Goal: Task Accomplishment & Management: Use online tool/utility

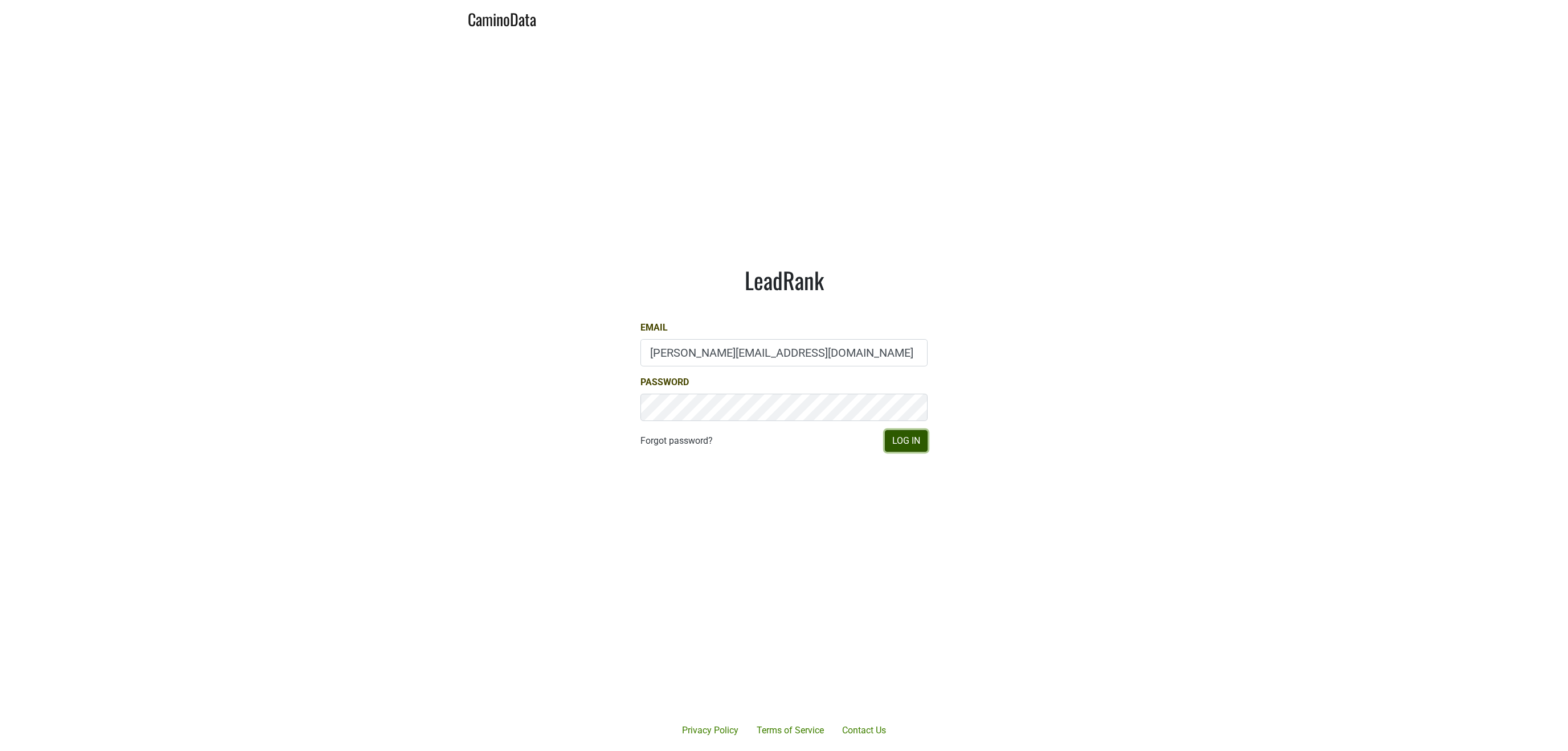
click at [887, 446] on button "Log In" at bounding box center [905, 442] width 42 height 22
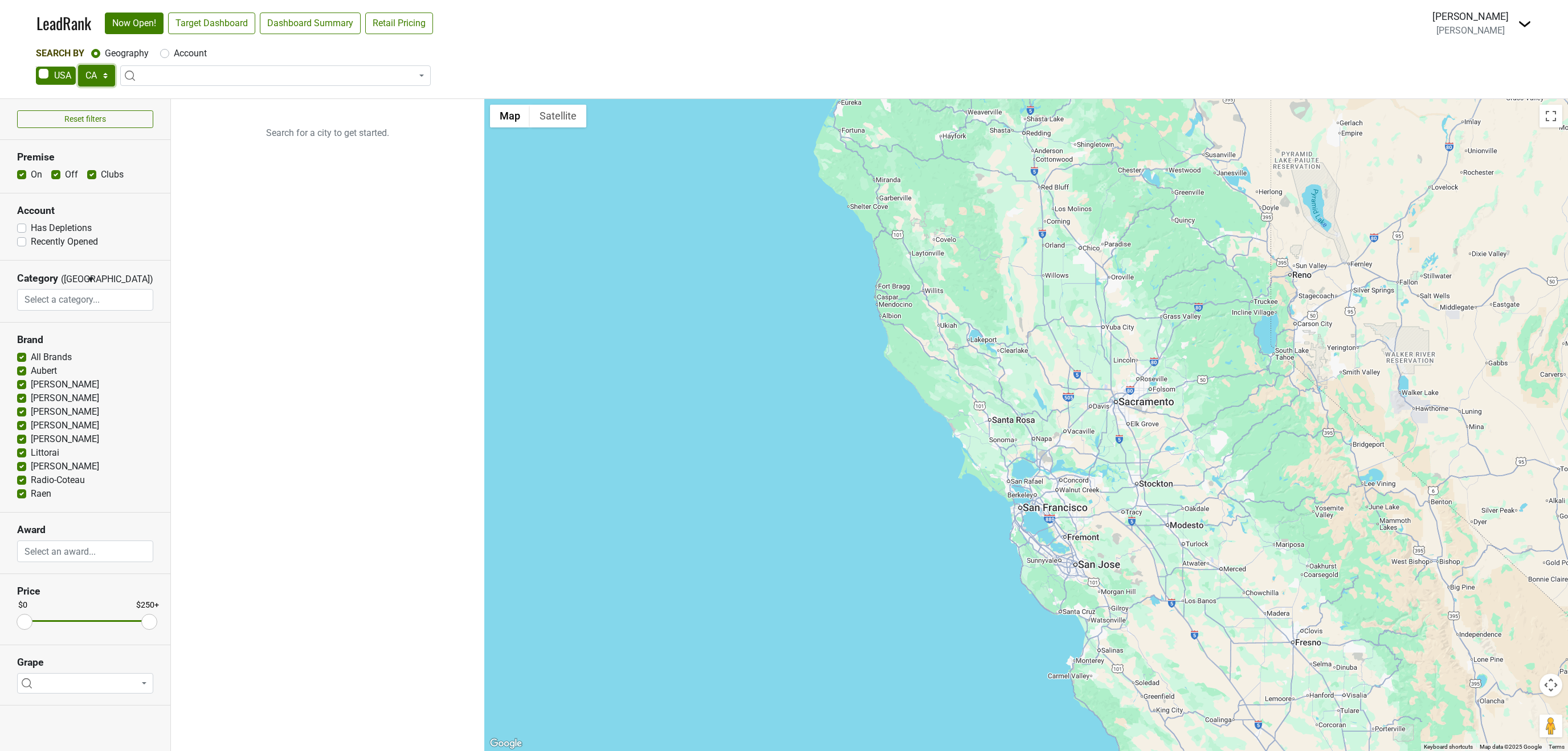
click at [78, 65] on select "AK AL AR AZ CA CO CT DC DE FL GA HI IA ID IL IN KS KY LA MA MD ME MI MN MO MS M…" at bounding box center [97, 76] width 37 height 22
select select "NY"
click option "NY" at bounding box center [0, 0] width 0 height 0
click at [174, 53] on label "Account" at bounding box center [190, 53] width 34 height 14
click at [166, 53] on input "Account" at bounding box center [164, 52] width 9 height 12
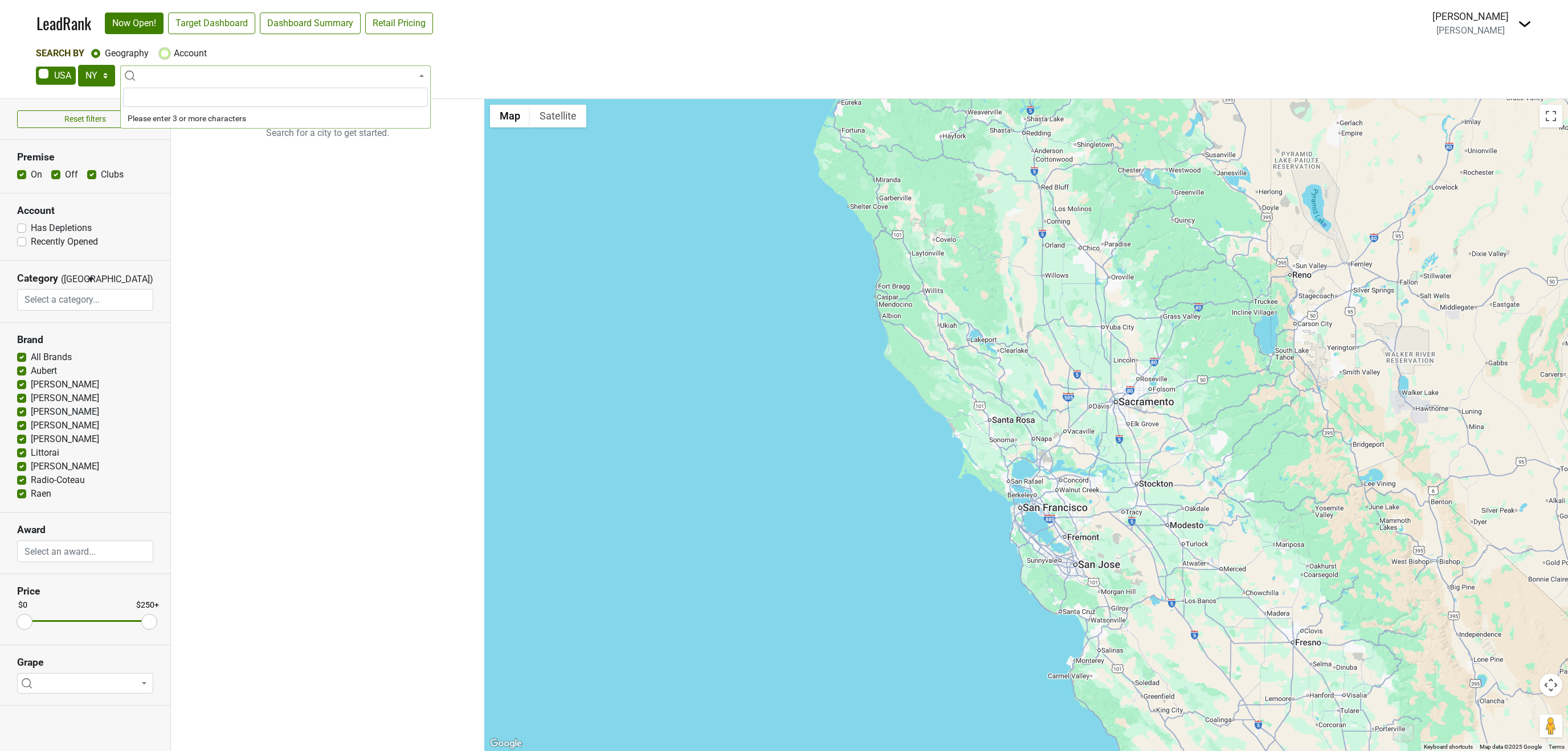
radio input "true"
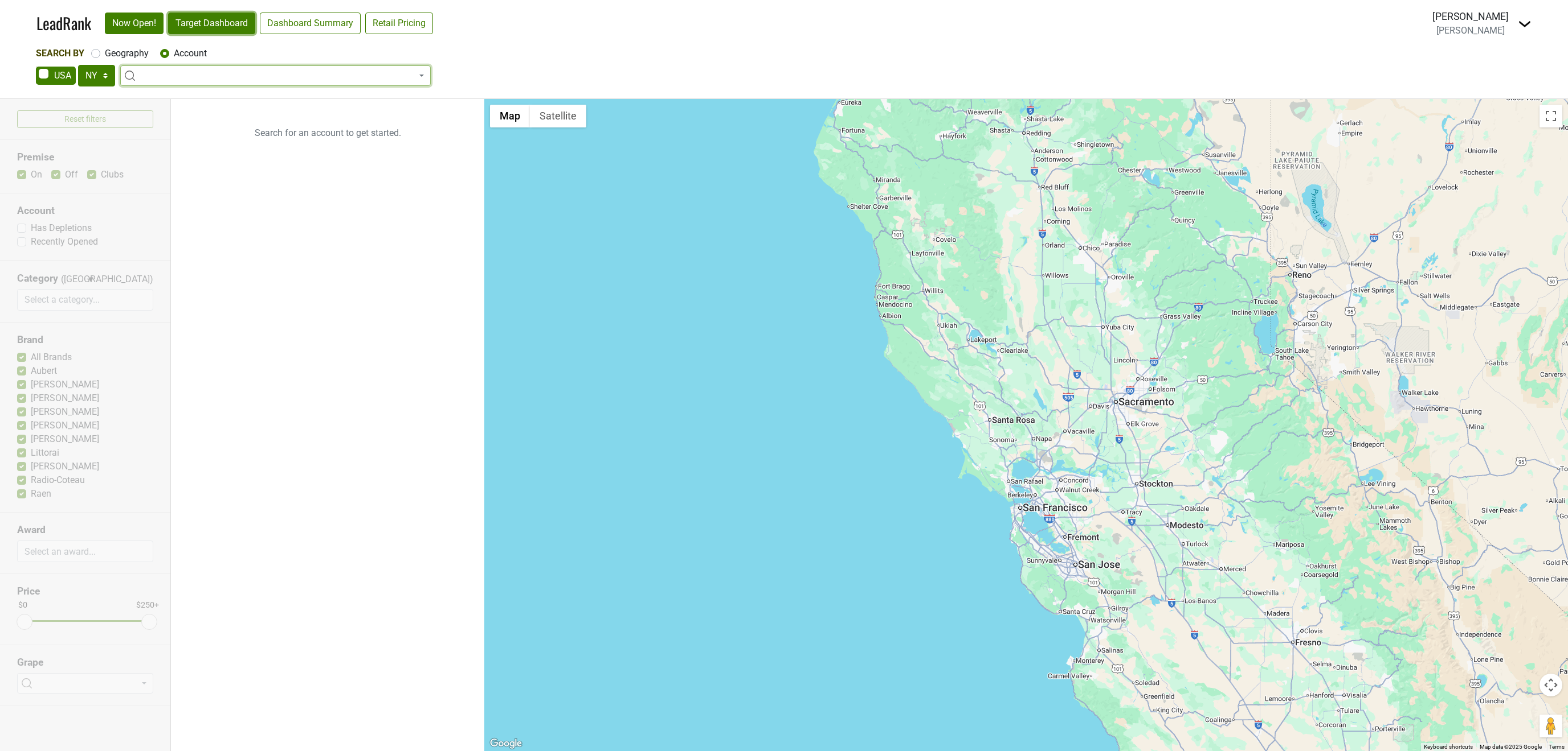
click at [233, 25] on link "Target Dashboard" at bounding box center [211, 24] width 87 height 22
click at [151, 21] on link "Now Open!" at bounding box center [133, 24] width 58 height 22
click at [171, 78] on span at bounding box center [275, 75] width 311 height 21
click at [333, 19] on link "Dashboard Summary" at bounding box center [310, 24] width 101 height 22
click at [60, 29] on link "LeadRank" at bounding box center [63, 24] width 54 height 24
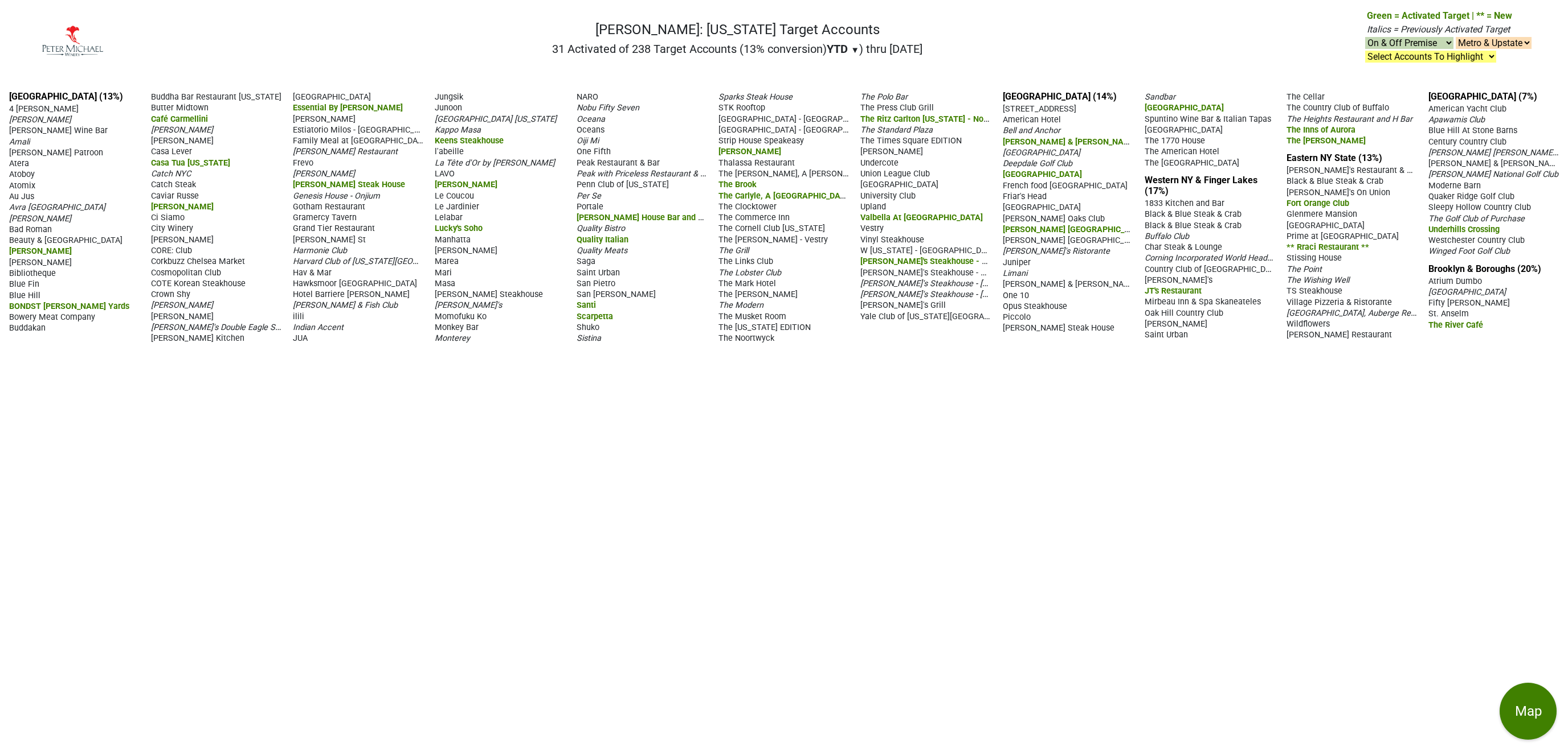
click at [1337, 307] on span "Wildflower Farms, Auberge Resorts Collection" at bounding box center [1376, 312] width 180 height 11
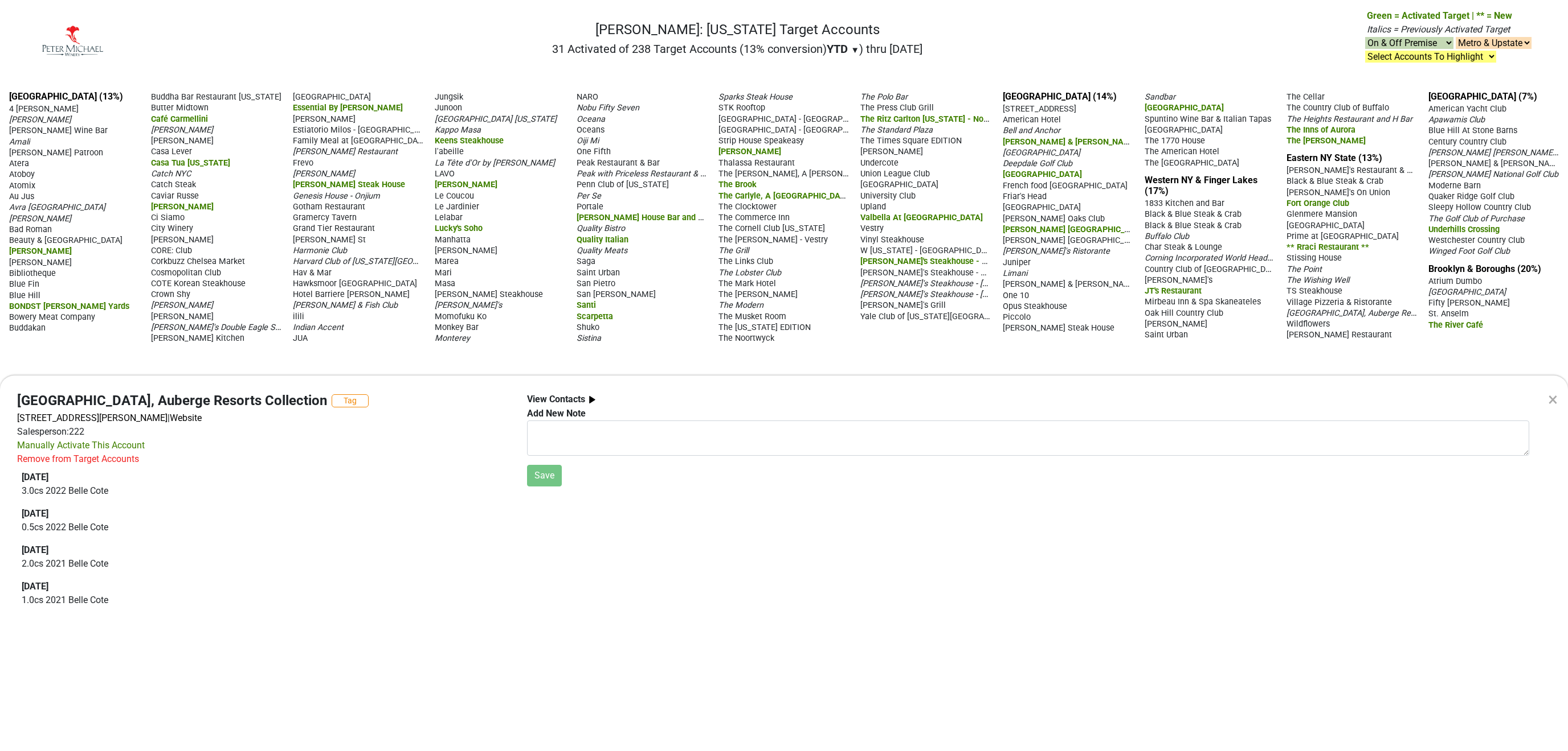
click at [1550, 398] on div "×" at bounding box center [1552, 400] width 10 height 28
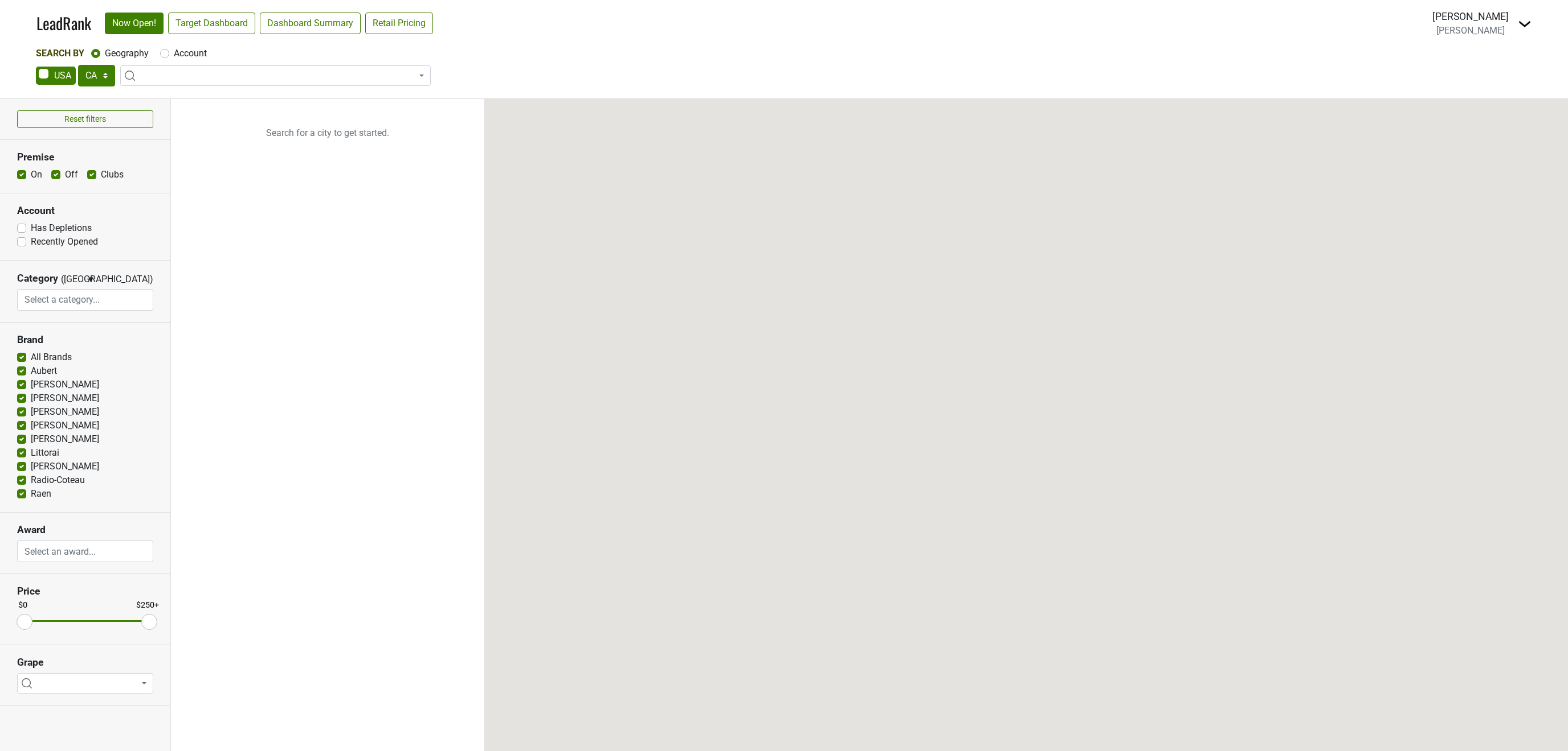
select select "CA"
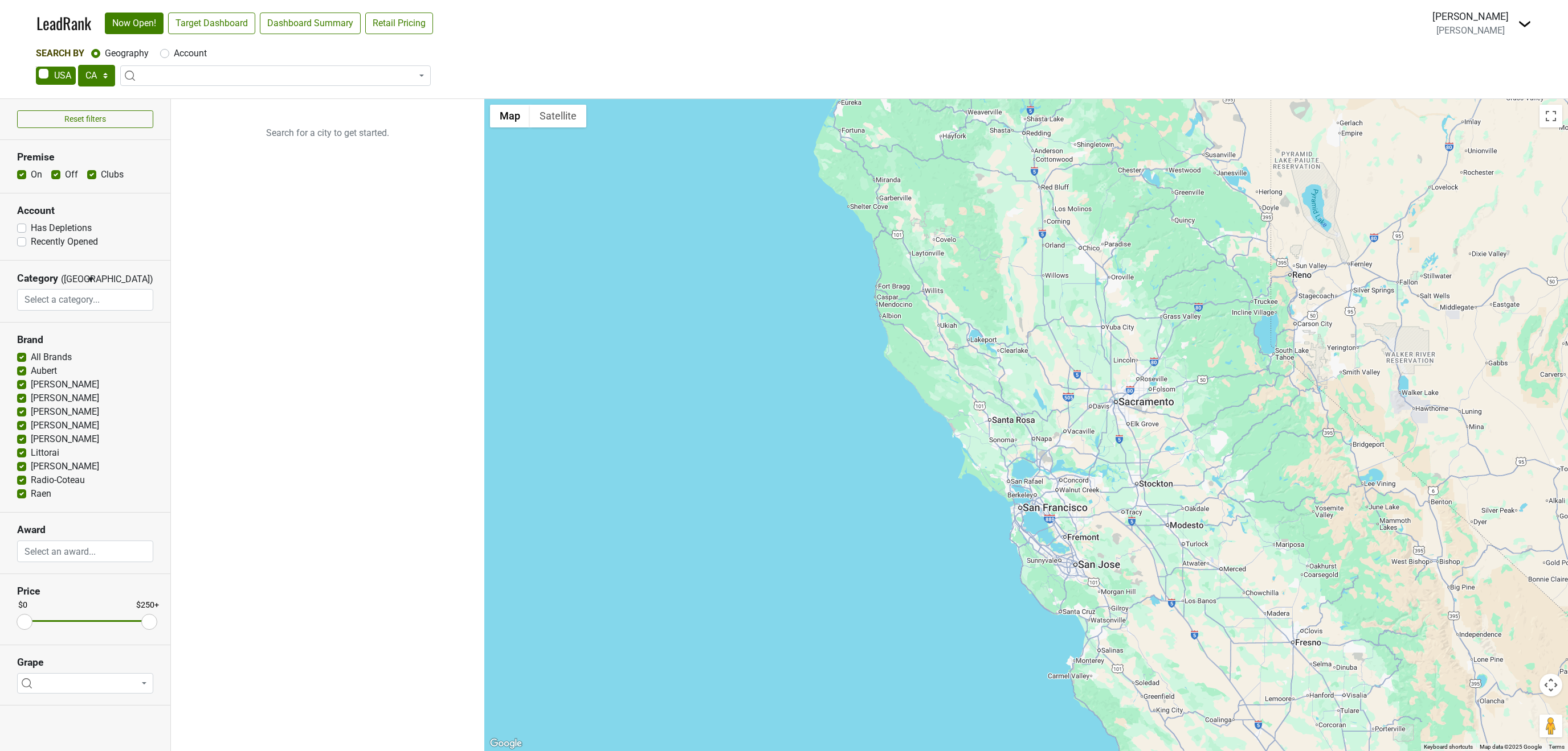
click at [174, 49] on label "Account" at bounding box center [190, 53] width 34 height 14
click at [167, 49] on input "Account" at bounding box center [164, 52] width 9 height 12
radio input "true"
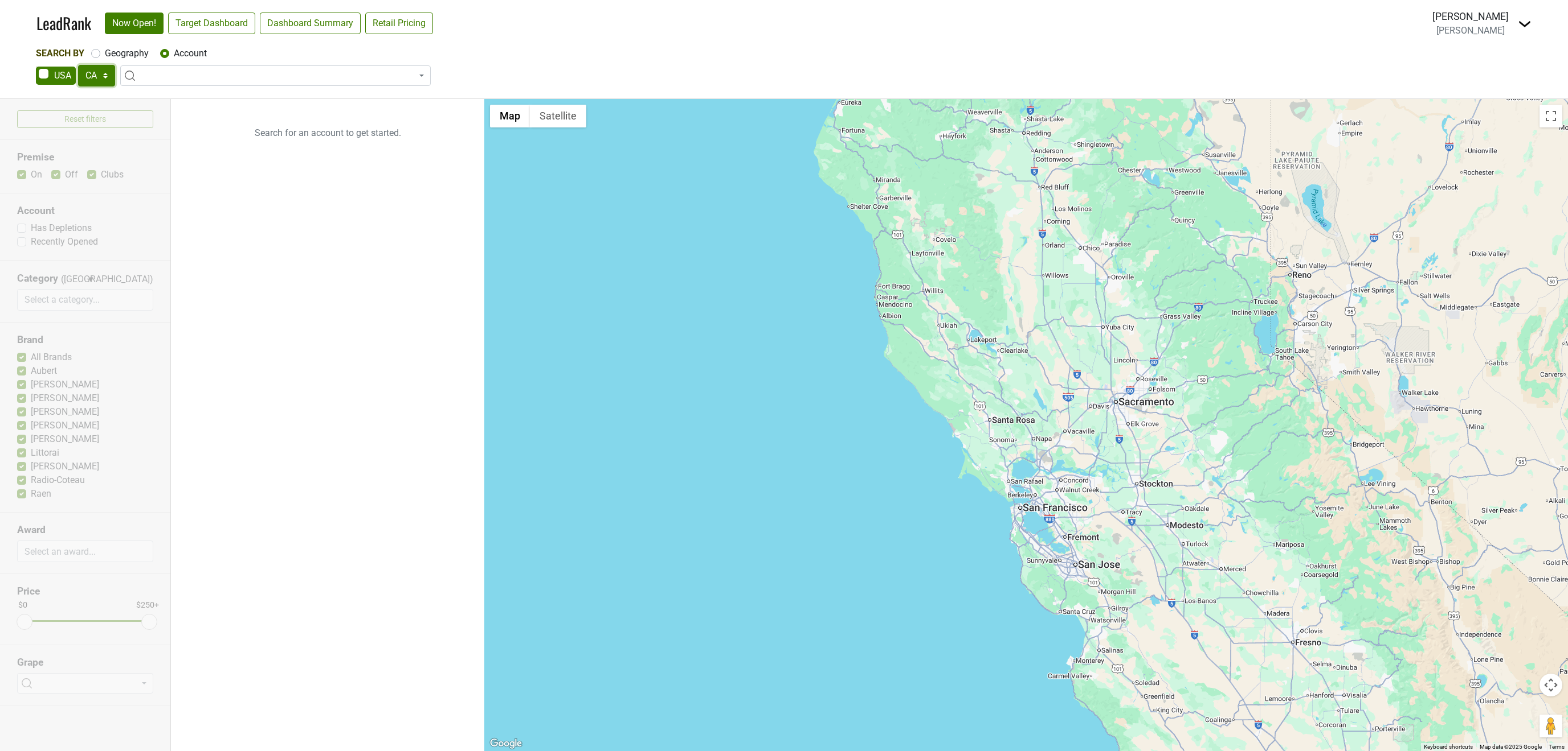
click at [78, 65] on select "AK AL AR AZ CA CO CT DC DE FL [GEOGRAPHIC_DATA] HI IA ID IL IN KS [GEOGRAPHIC_D…" at bounding box center [97, 76] width 37 height 22
select select "NY"
click option "NY" at bounding box center [0, 0] width 0 height 0
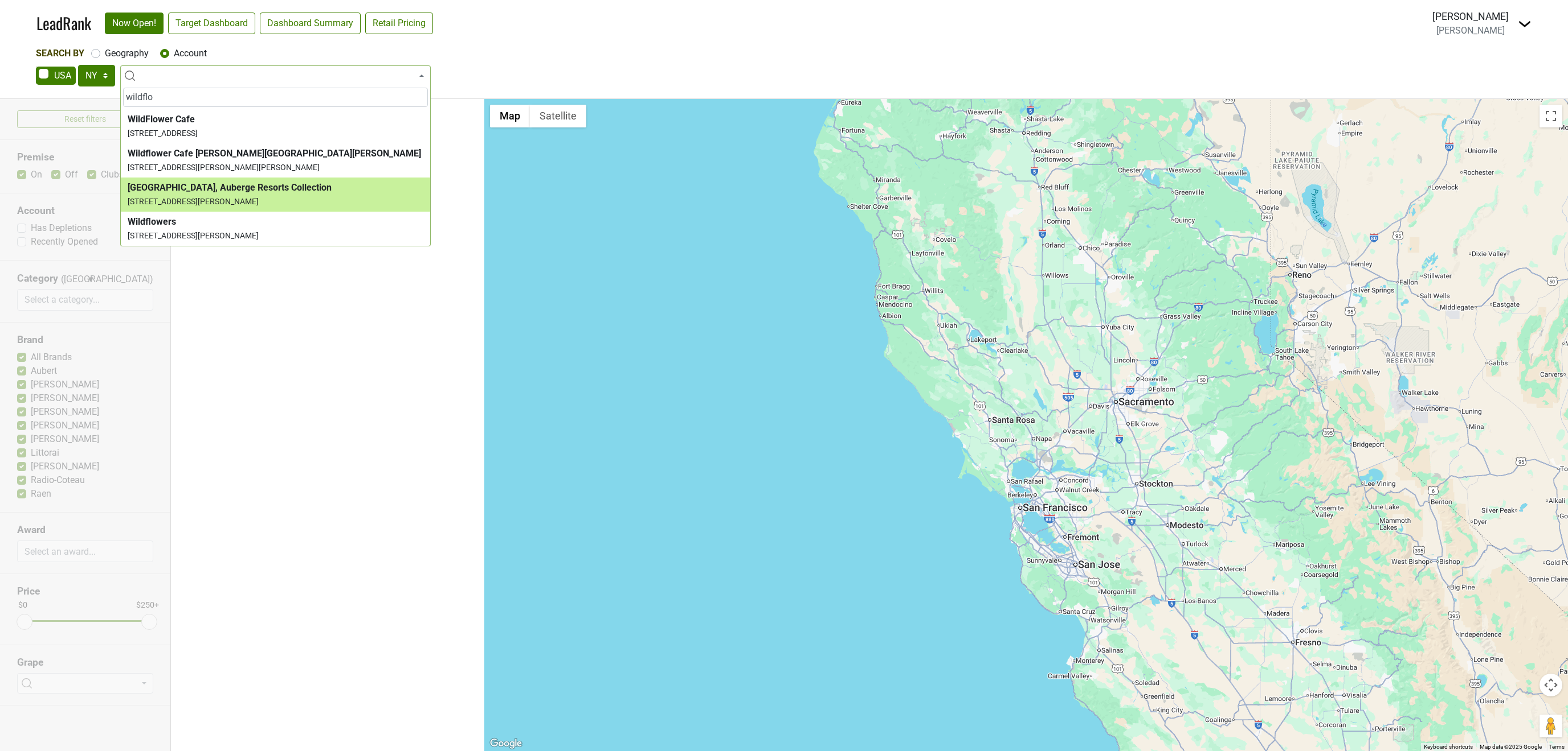
type input "wildflo"
select select "123848835"
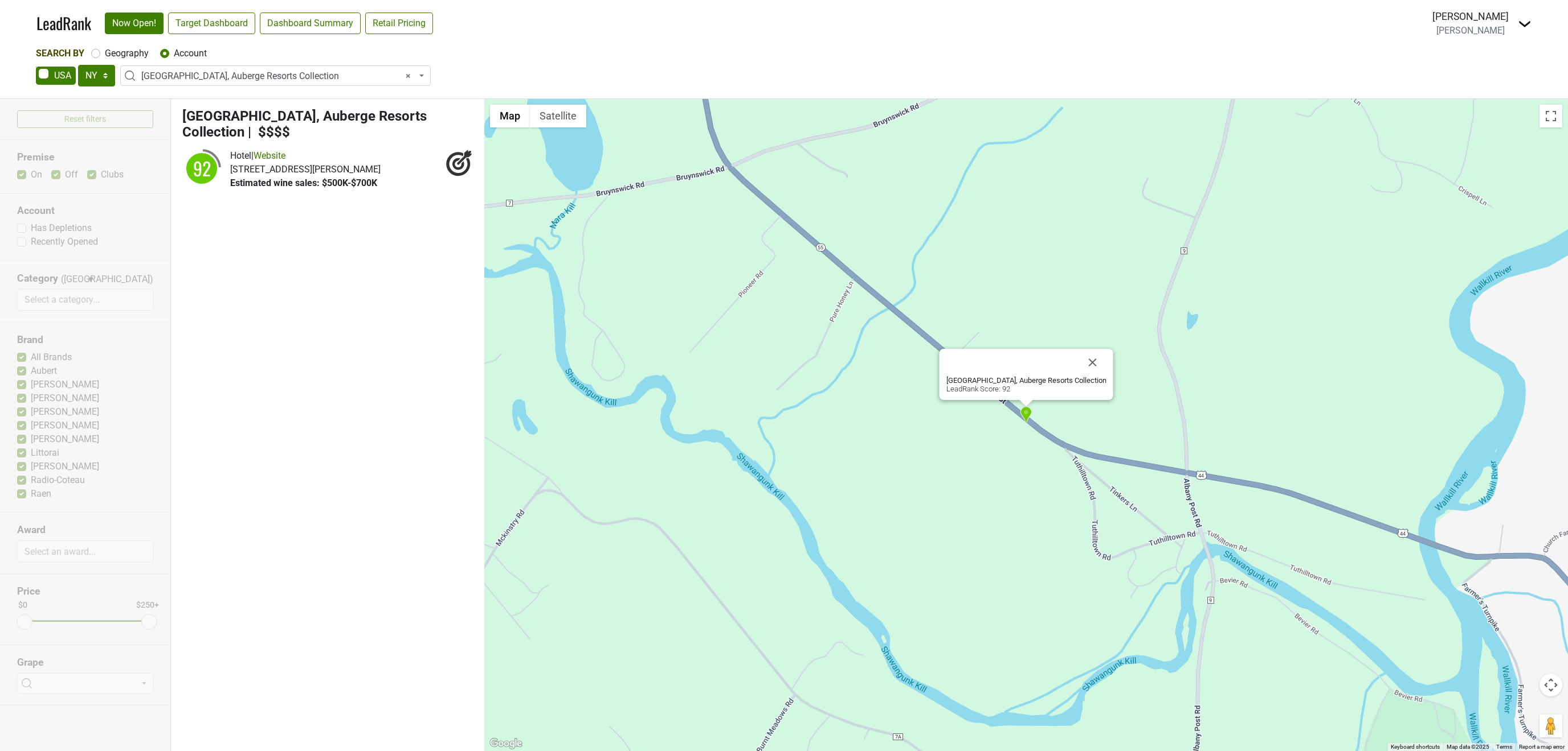
click at [399, 353] on ul "Wildflower Farms, Auberge Resorts Collection | $$$$ 92 Hotel | Website" at bounding box center [327, 426] width 314 height 652
click at [256, 111] on span "[GEOGRAPHIC_DATA], Auberge Resorts Collection" at bounding box center [305, 124] width 245 height 33
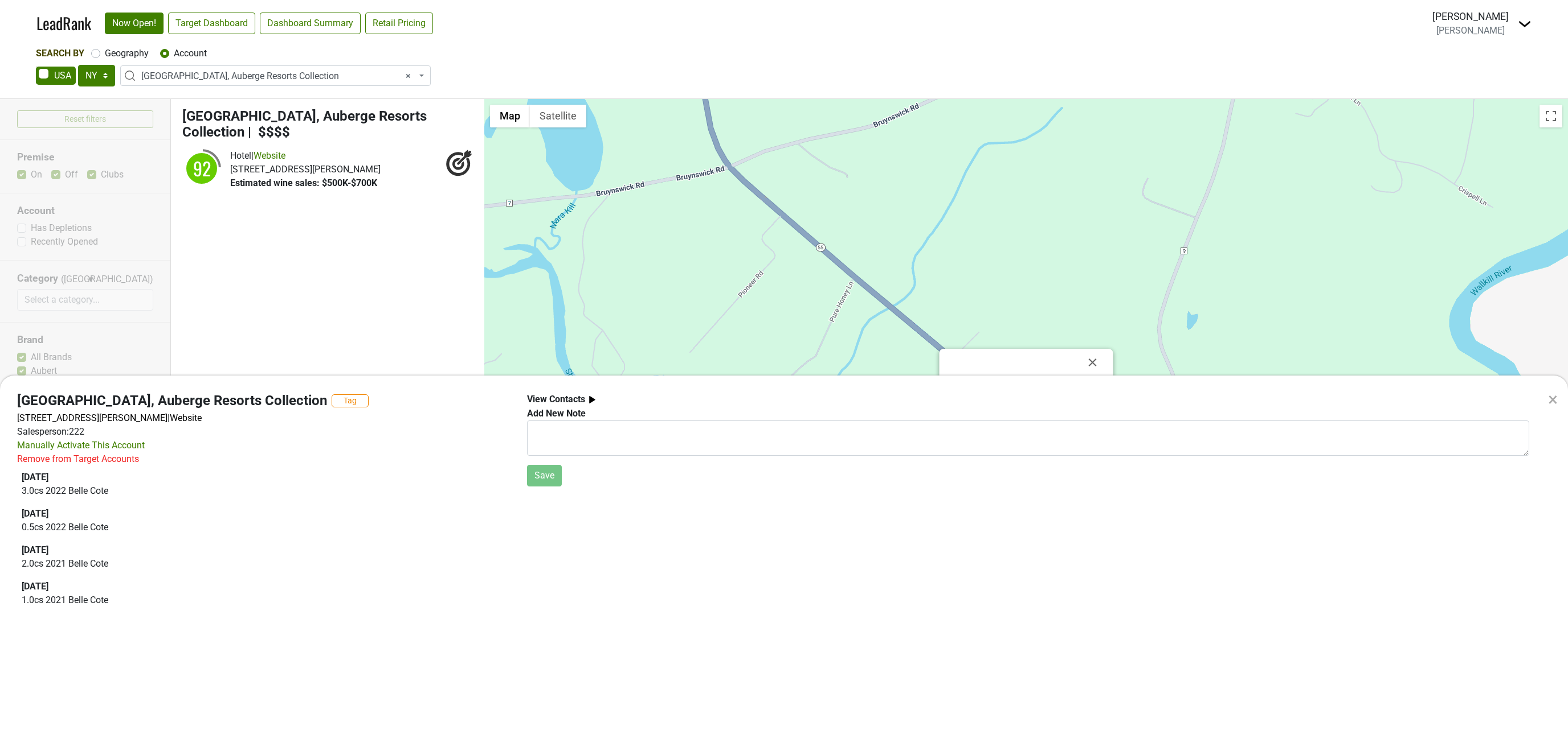
click at [319, 238] on div "× [GEOGRAPHIC_DATA], Auberge Resorts Collection Tag [STREET_ADDRESS][PERSON_NAM…" at bounding box center [784, 376] width 1568 height 751
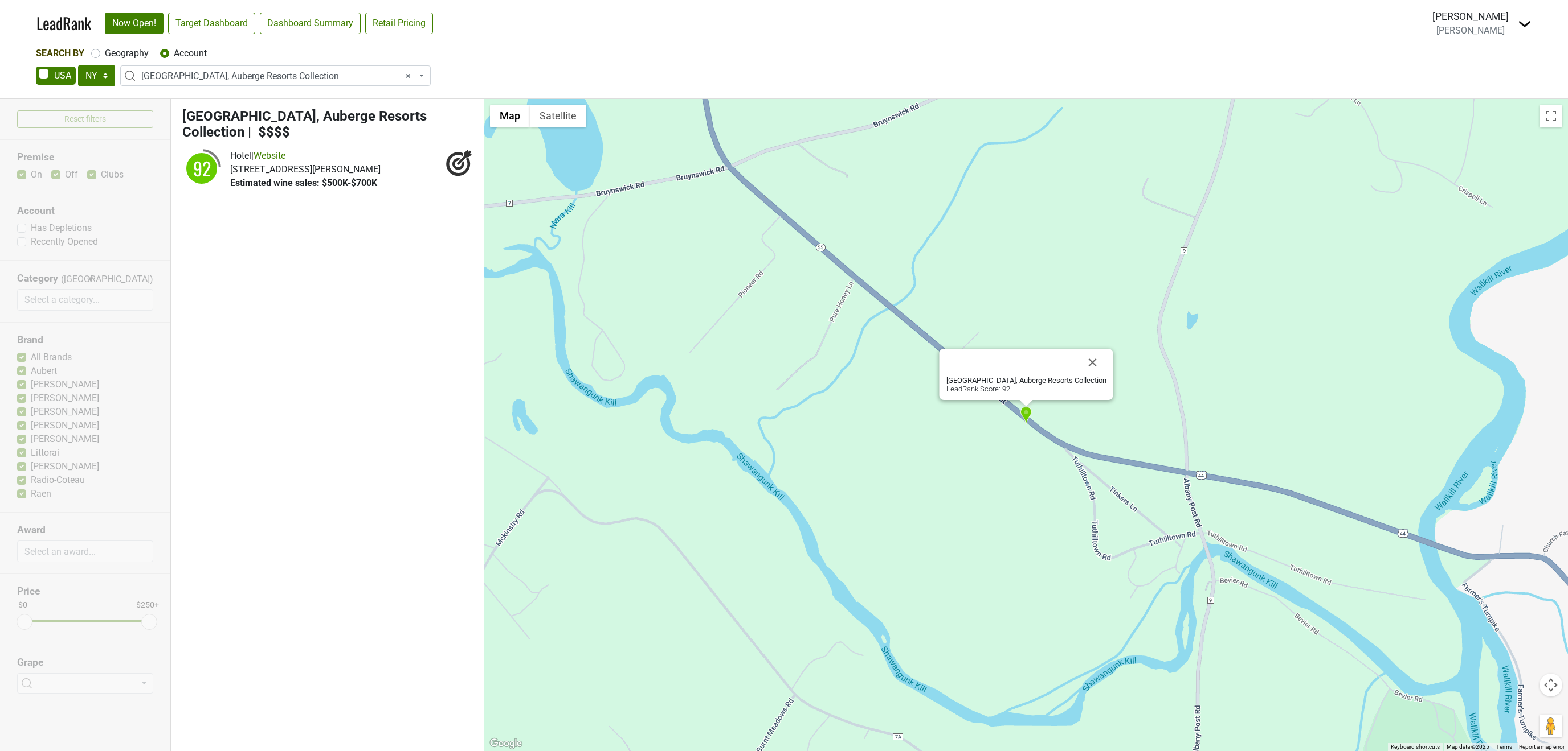
select select
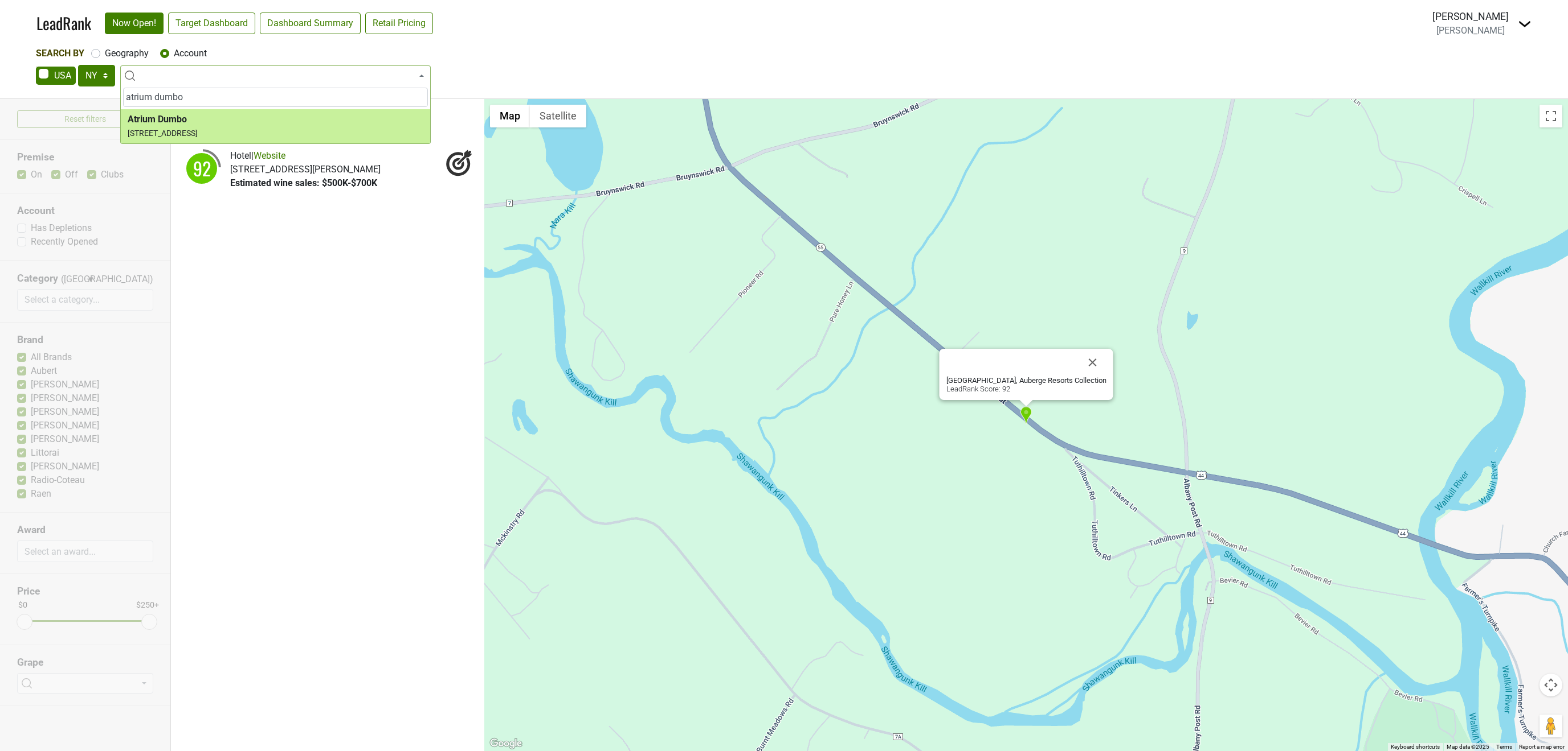
type input "atrium dumbo"
select select "133099"
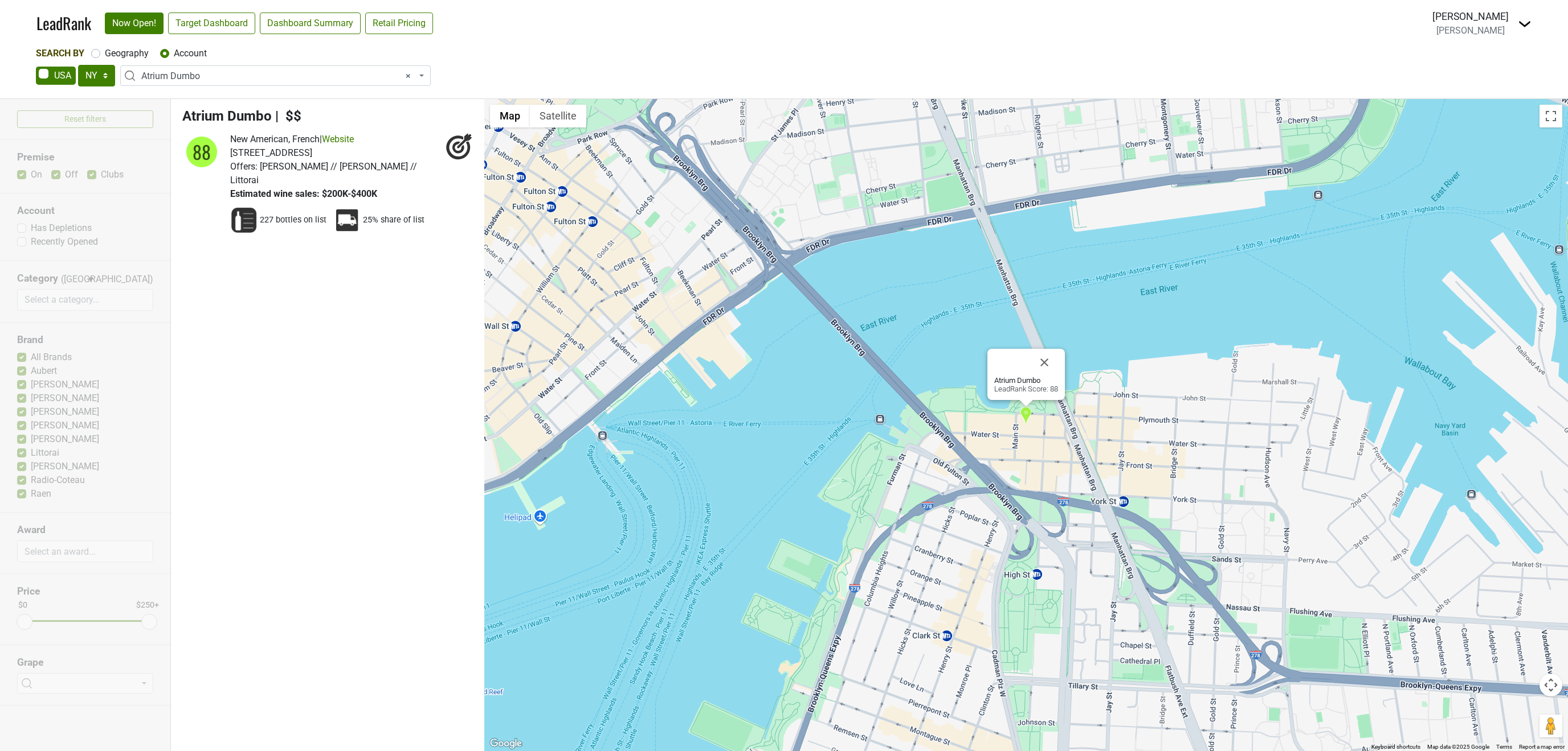
click at [454, 151] on icon at bounding box center [460, 147] width 28 height 28
click at [211, 75] on span "× Atrium Dumbo" at bounding box center [278, 76] width 275 height 14
select select
type input "fifty"
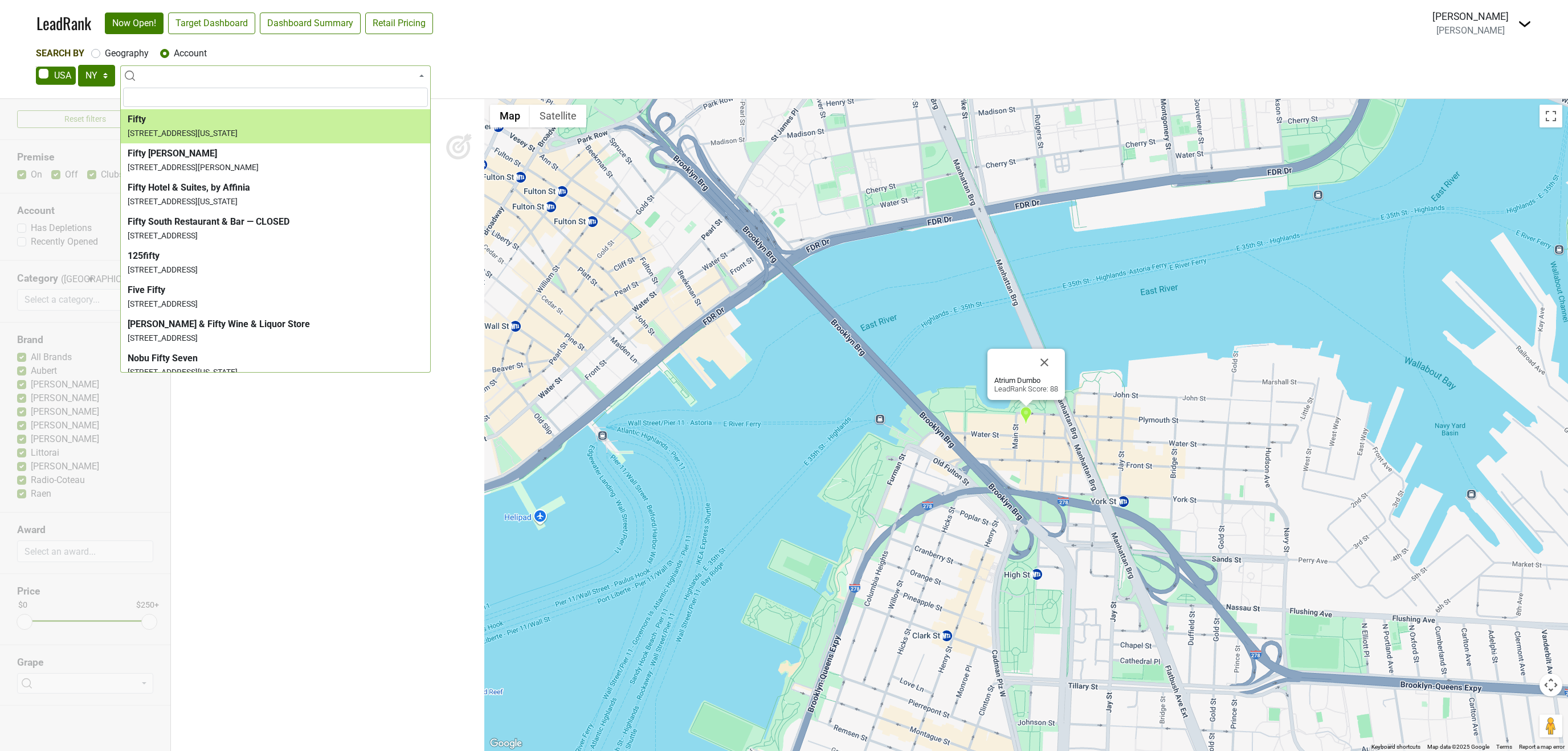
select select "124450234"
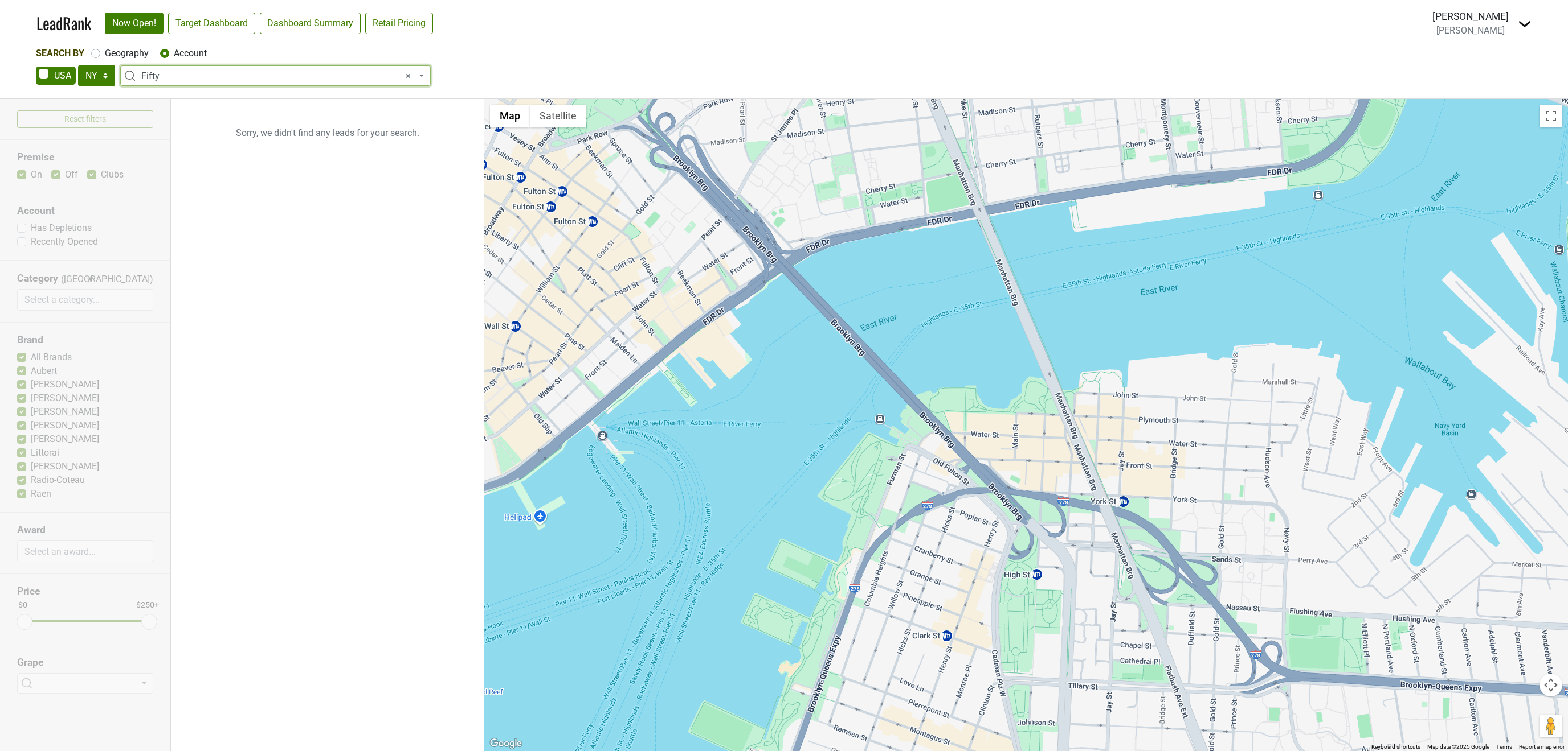
click at [178, 73] on span "× Fifty" at bounding box center [278, 76] width 275 height 14
click at [188, 79] on span "× Fifty" at bounding box center [278, 76] width 275 height 14
select select
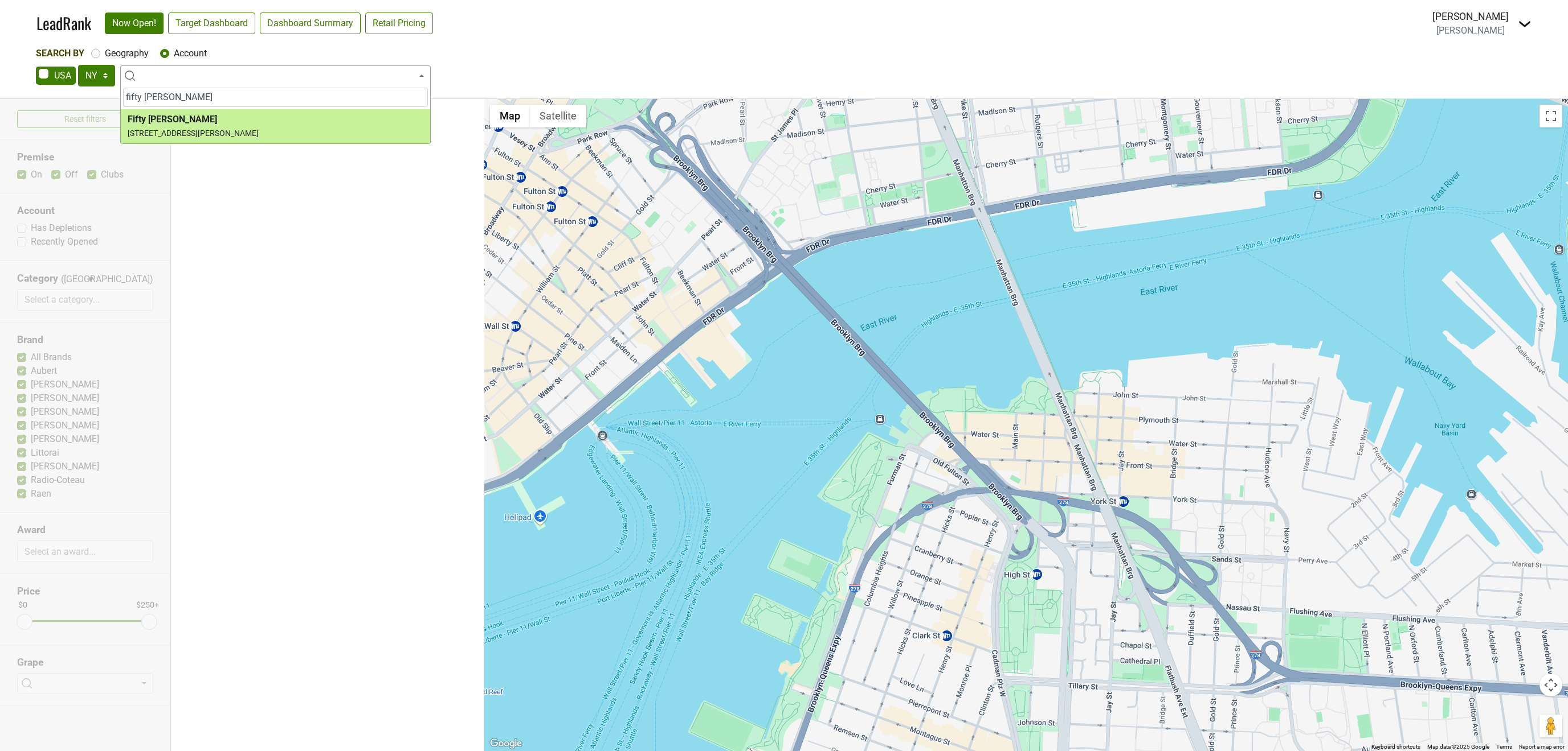
type input "fifty [PERSON_NAME]"
select select "123976895"
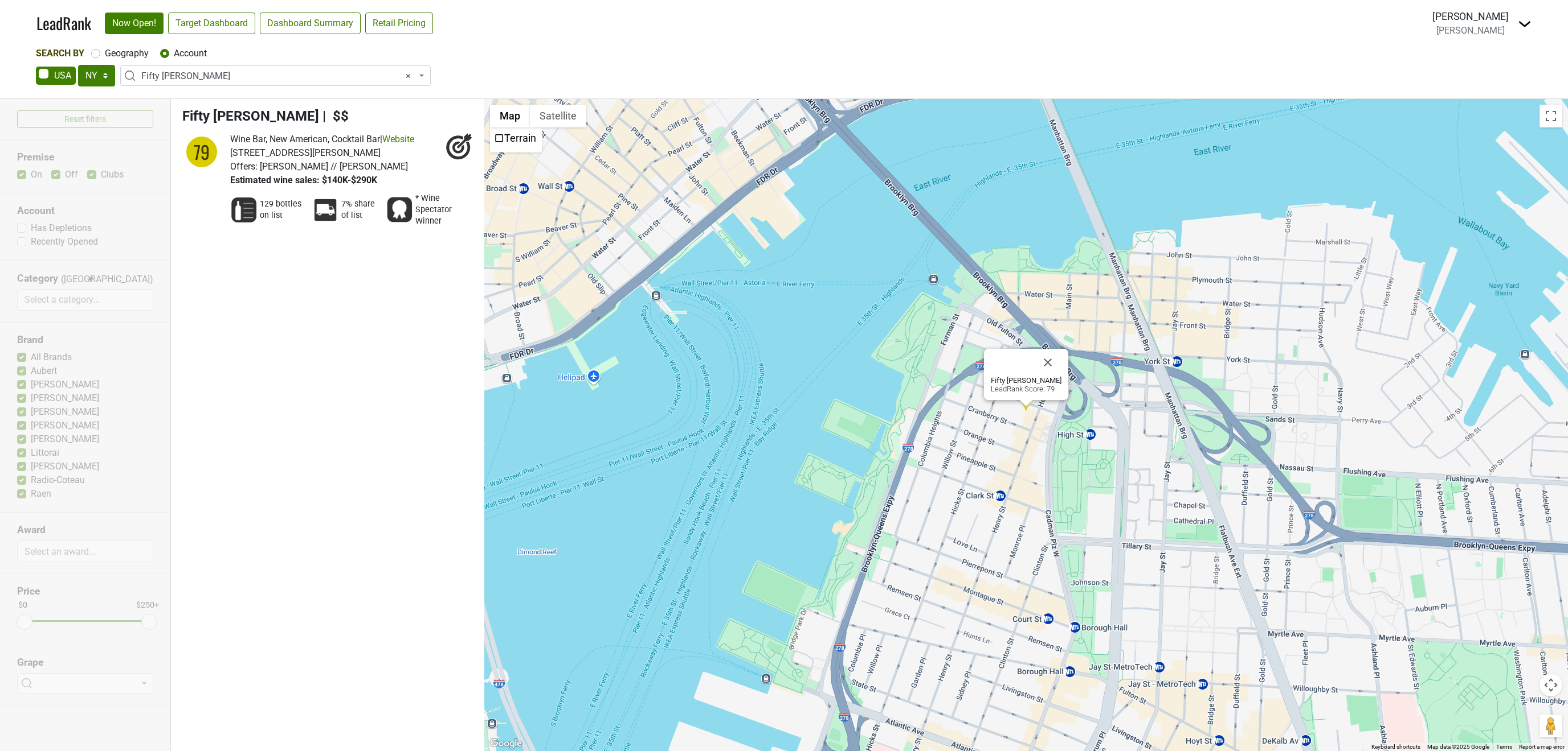
click at [465, 148] on icon at bounding box center [460, 147] width 28 height 28
click at [199, 81] on span "× Fifty [PERSON_NAME]" at bounding box center [278, 76] width 275 height 14
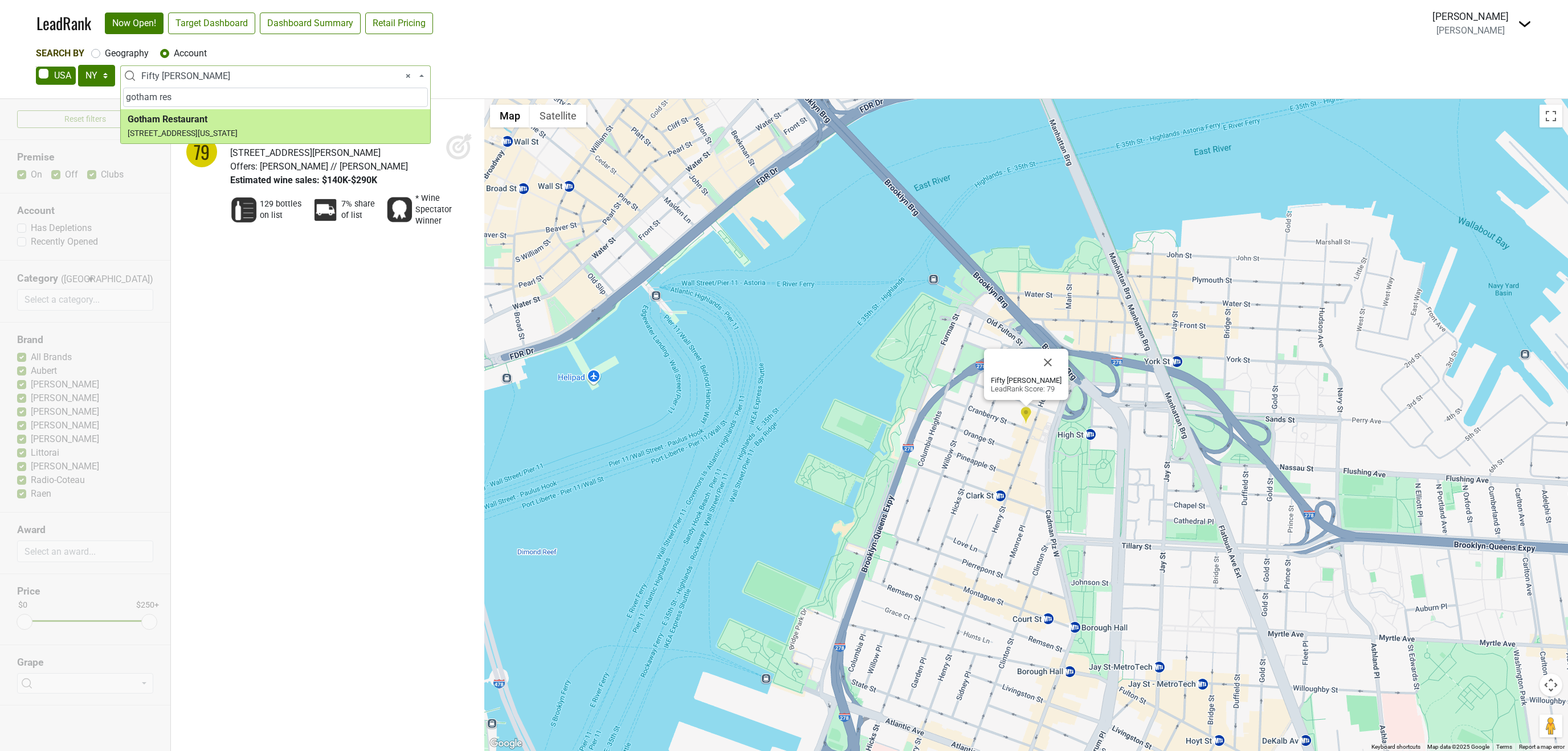
type input "gotham res"
select select "124222"
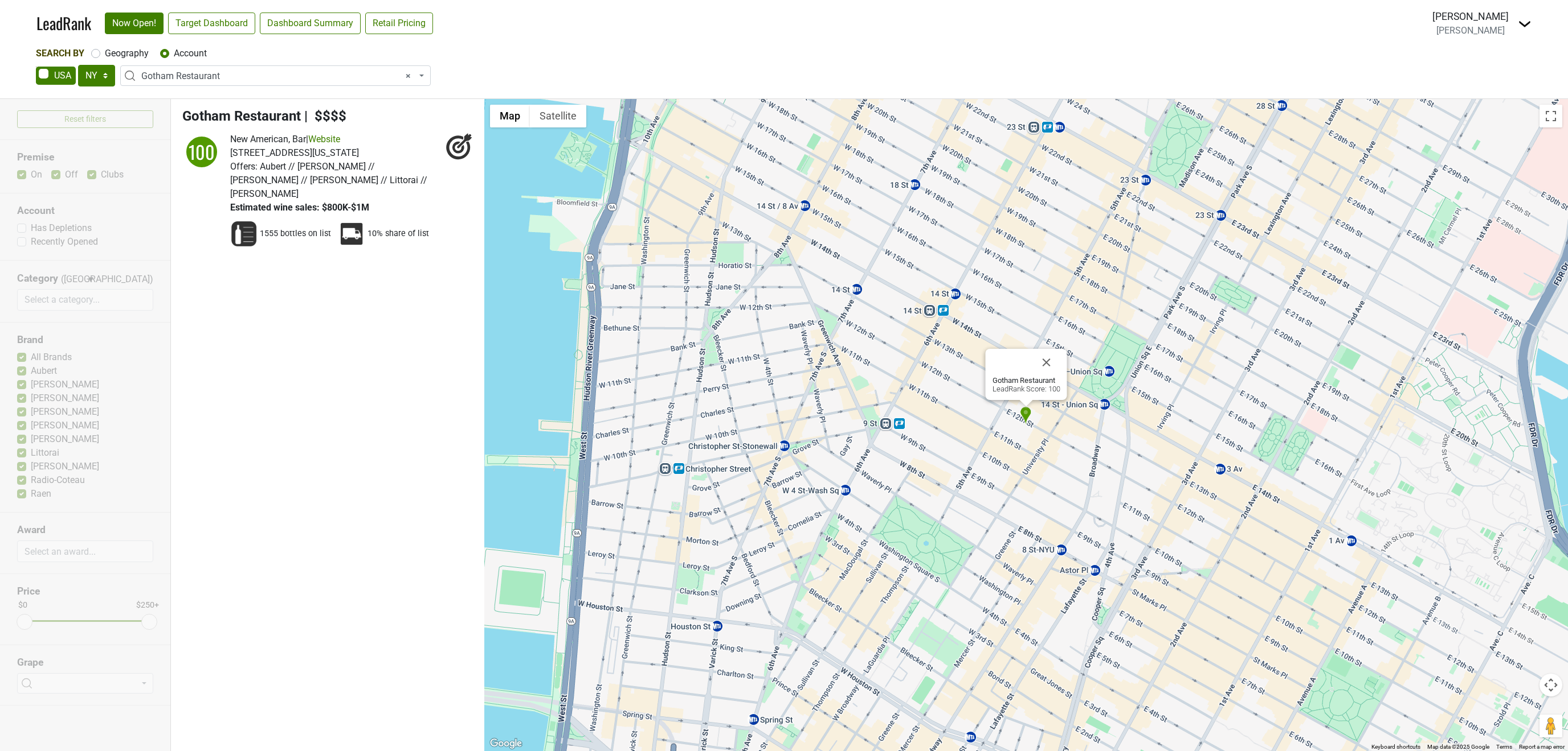
click at [460, 145] on icon at bounding box center [460, 147] width 28 height 28
click at [265, 78] on span "× Gotham Restaurant" at bounding box center [278, 76] width 275 height 14
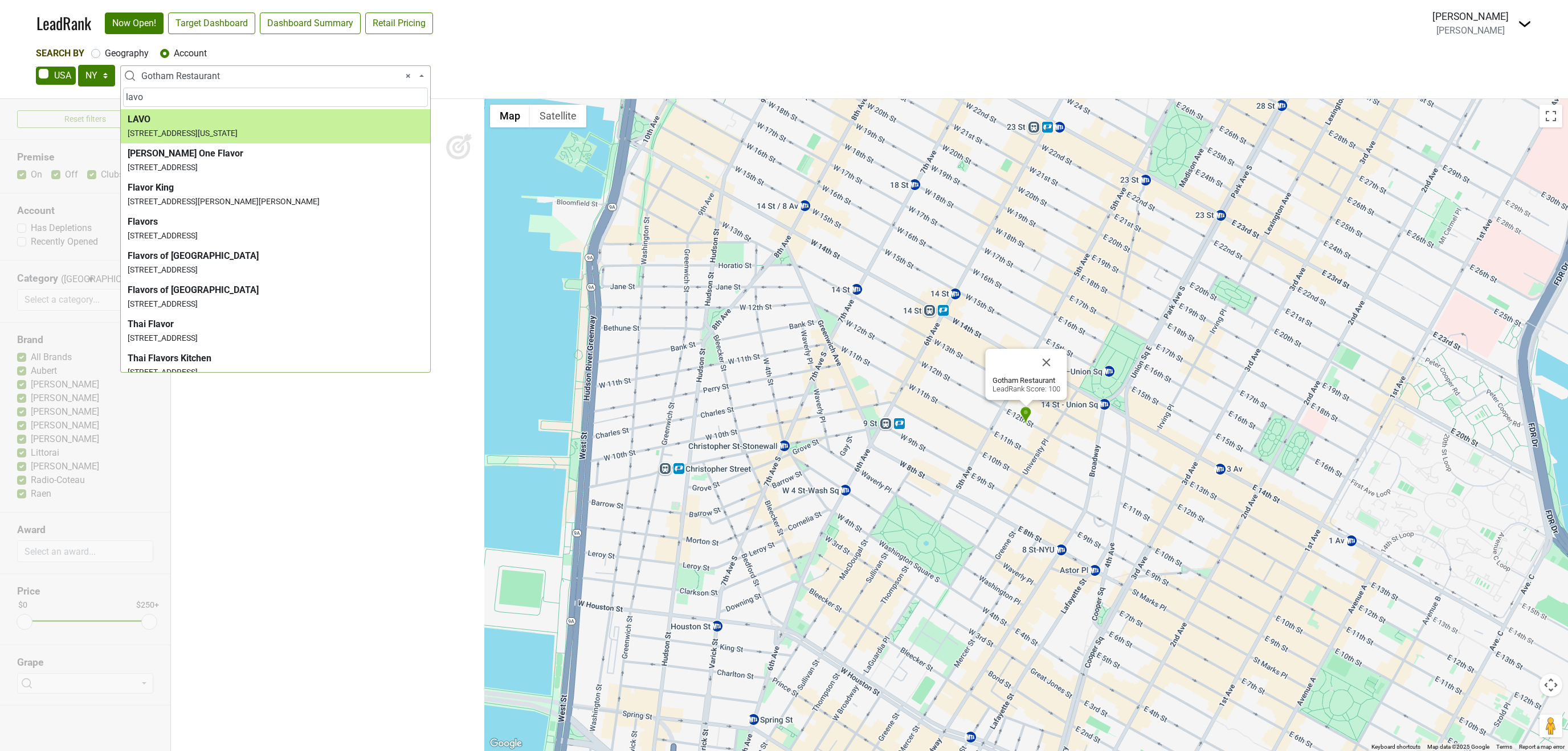
type input "lavo"
select select "347078"
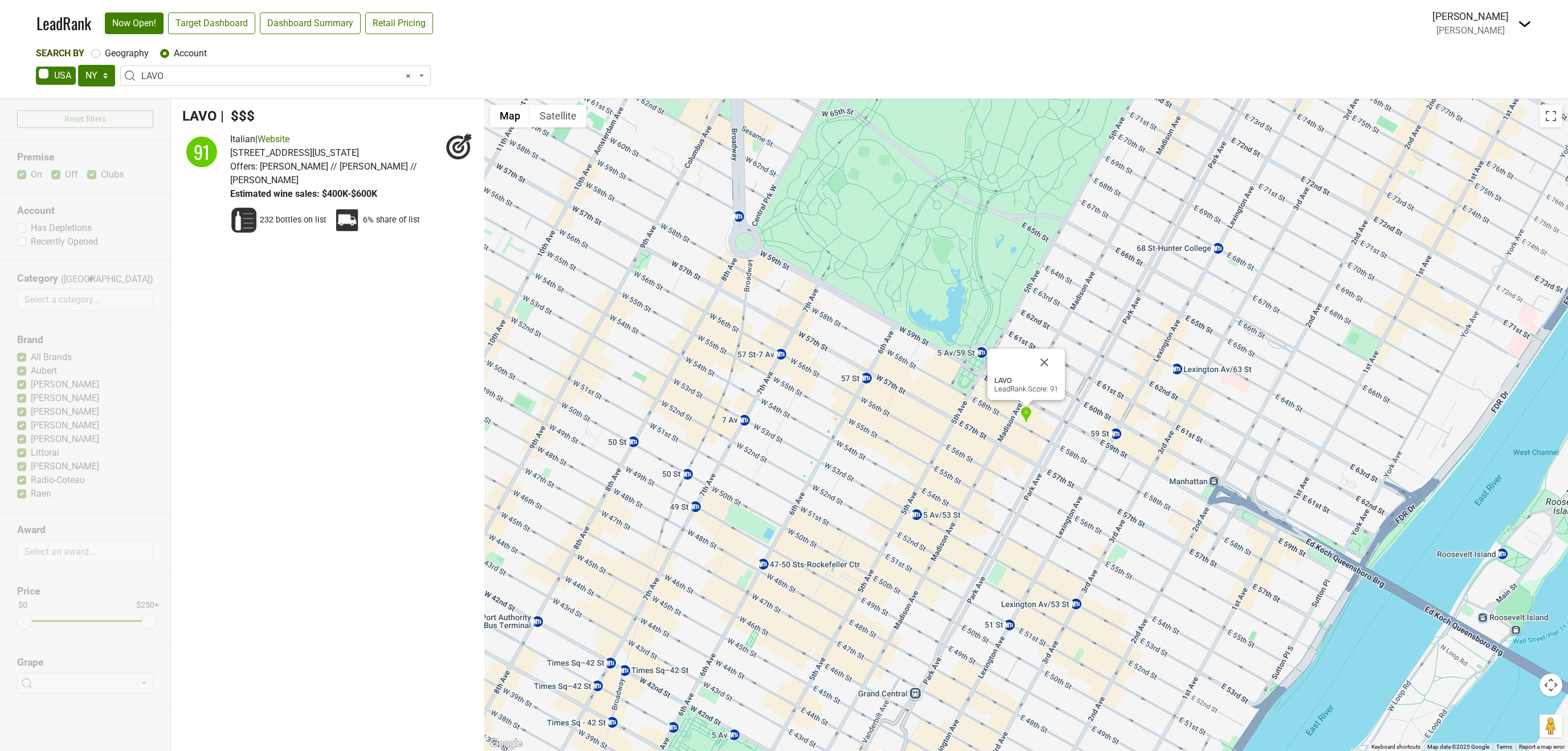
click at [460, 145] on icon at bounding box center [460, 147] width 28 height 28
click at [300, 74] on span "× LAVO" at bounding box center [278, 76] width 275 height 14
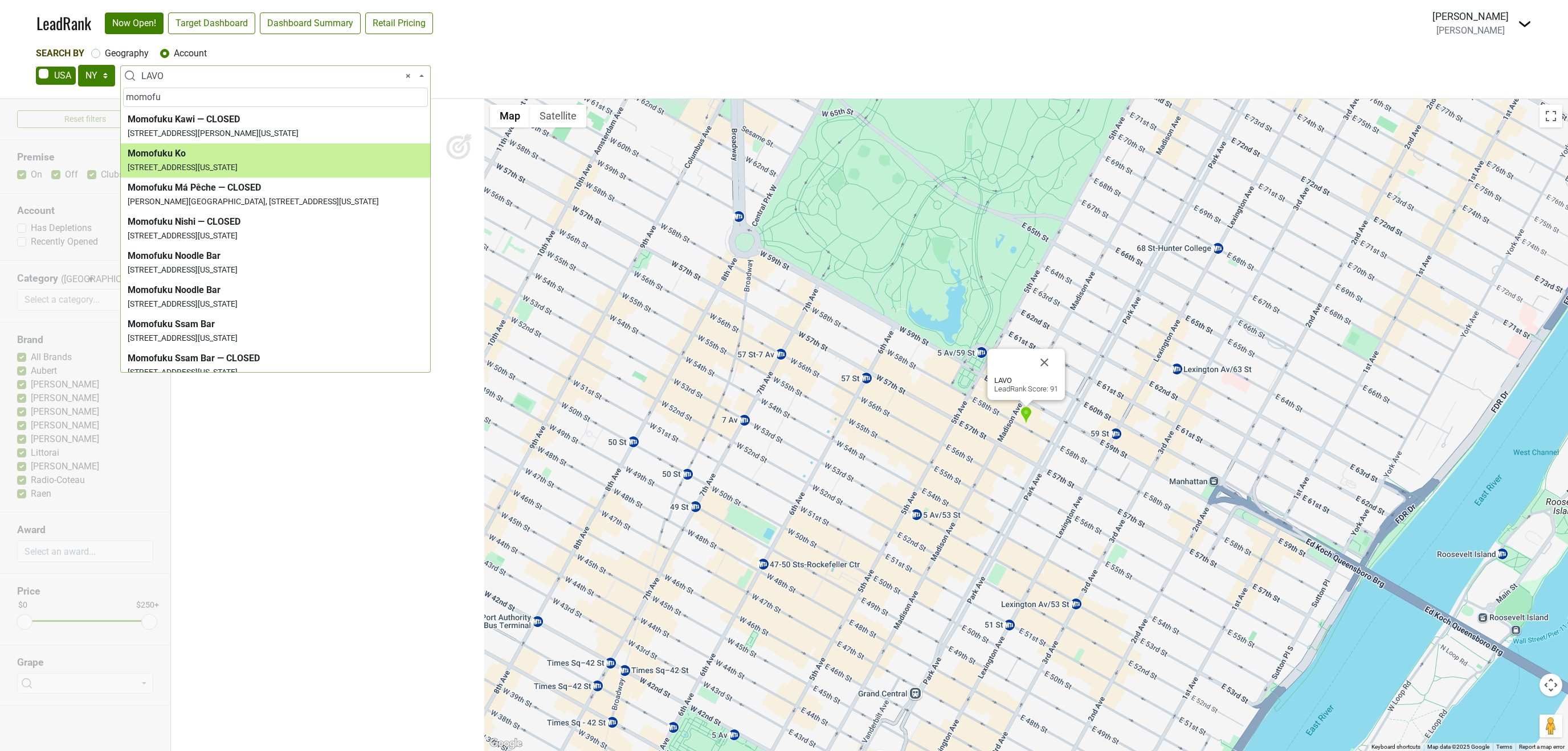
type input "momofu"
select select "125332"
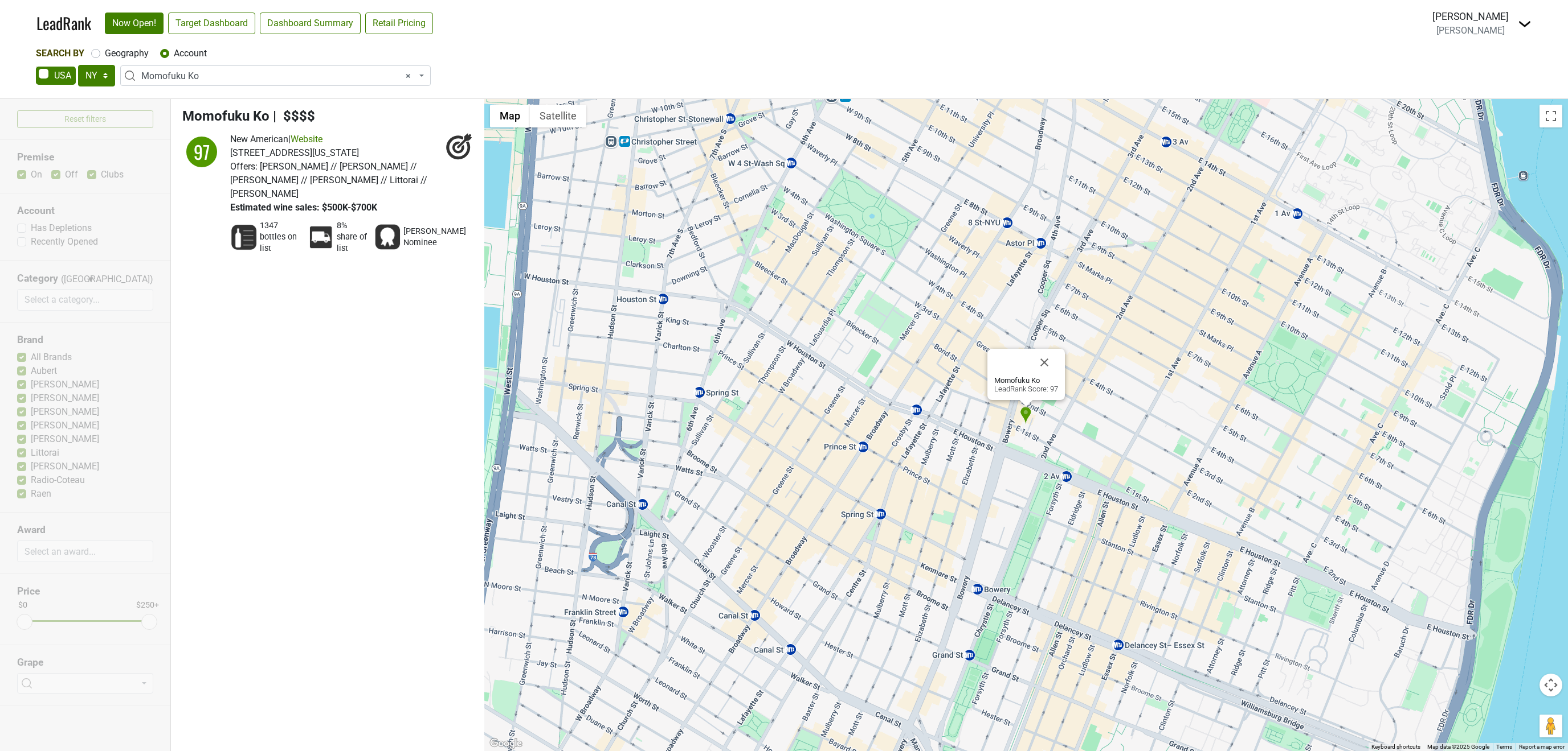
click at [464, 144] on icon at bounding box center [460, 147] width 28 height 28
